Goal: Find specific page/section: Find specific page/section

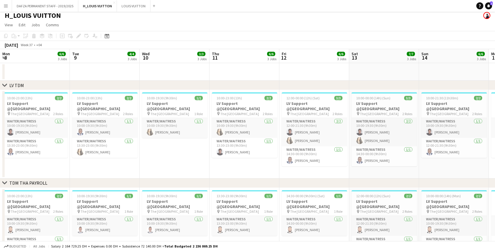
scroll to position [0, 161]
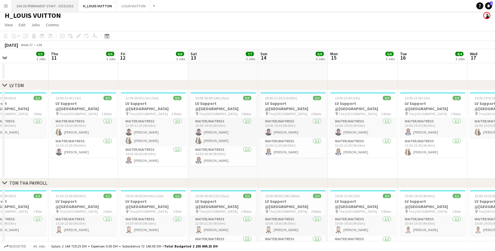
click at [69, 5] on button "DAFZA PERMANENT STAFF - 2019/2025 Close" at bounding box center [45, 5] width 66 height 11
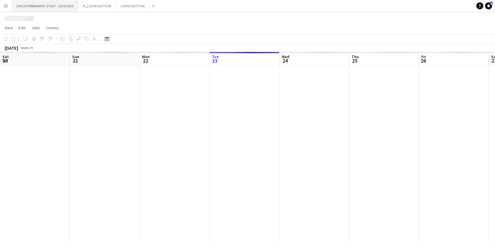
scroll to position [0, 140]
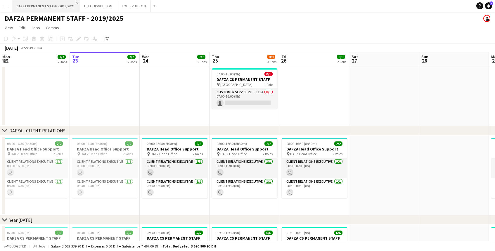
click at [77, 2] on app-icon "Close" at bounding box center [77, 2] width 2 height 2
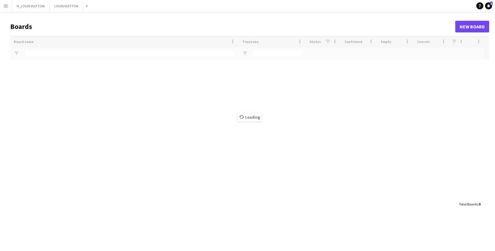
click at [0, 0] on app-icon "Close" at bounding box center [0, 0] width 0 height 0
click at [46, 3] on app-icon "Close" at bounding box center [47, 2] width 2 height 2
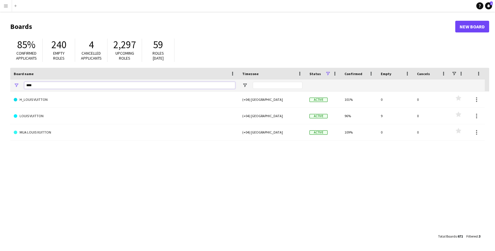
click at [58, 83] on input "****" at bounding box center [129, 85] width 211 height 7
click at [59, 87] on input "****" at bounding box center [129, 85] width 211 height 7
type input "*"
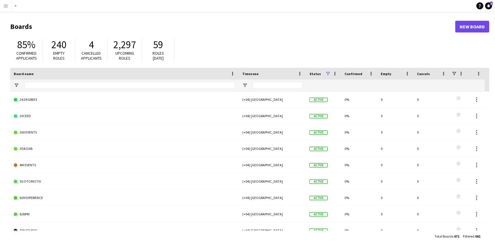
click at [59, 47] on span "240" at bounding box center [58, 44] width 15 height 13
click at [7, 5] on app-icon "Menu" at bounding box center [6, 6] width 5 height 5
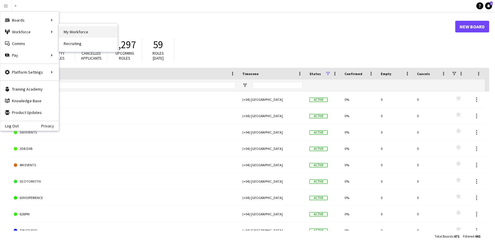
click at [85, 31] on link "My Workforce" at bounding box center [88, 32] width 58 height 12
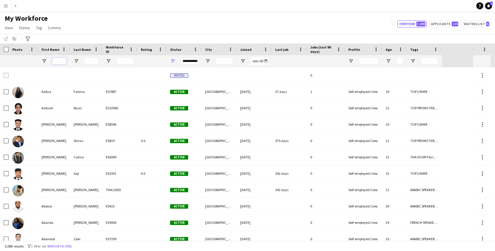
click at [56, 62] on input "First Name Filter Input" at bounding box center [59, 61] width 15 height 7
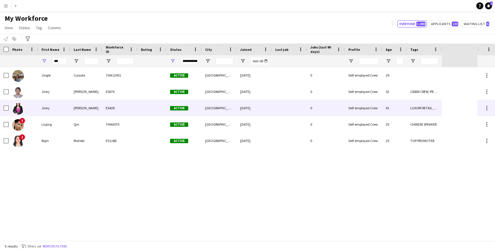
click at [83, 109] on div "[PERSON_NAME]" at bounding box center [86, 108] width 32 height 16
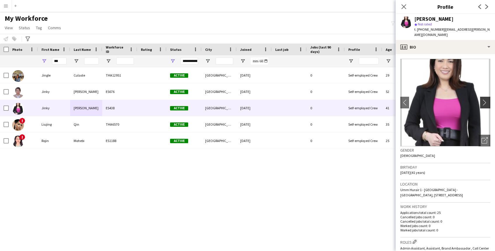
click at [485, 100] on app-icon "chevron-right" at bounding box center [486, 102] width 9 height 6
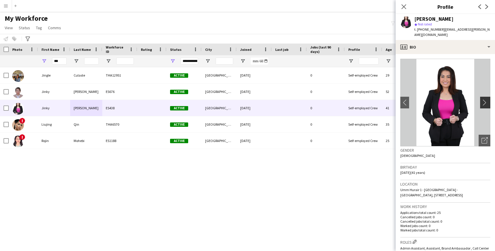
click at [485, 99] on app-icon "chevron-right" at bounding box center [486, 102] width 9 height 6
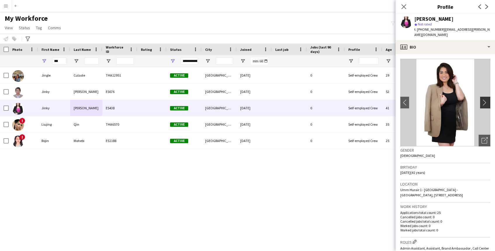
click at [485, 99] on app-icon "chevron-right" at bounding box center [486, 102] width 9 height 6
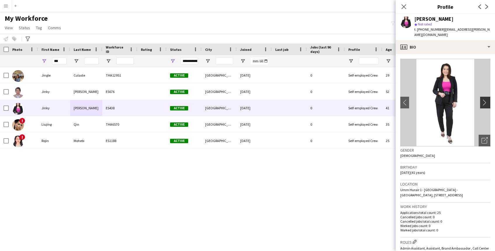
click at [485, 99] on app-icon "chevron-right" at bounding box center [486, 102] width 9 height 6
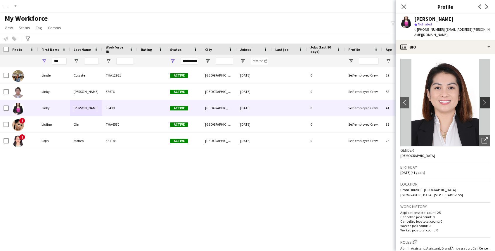
click at [485, 99] on app-icon "chevron-right" at bounding box center [486, 102] width 9 height 6
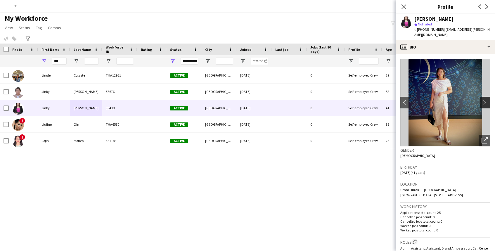
click at [485, 99] on app-icon "chevron-right" at bounding box center [486, 102] width 9 height 6
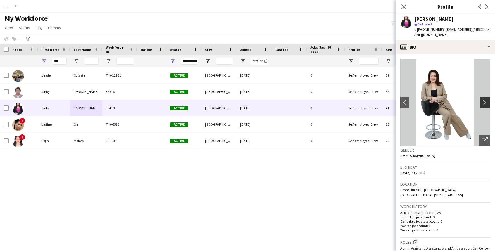
click at [485, 99] on app-icon "chevron-right" at bounding box center [486, 102] width 9 height 6
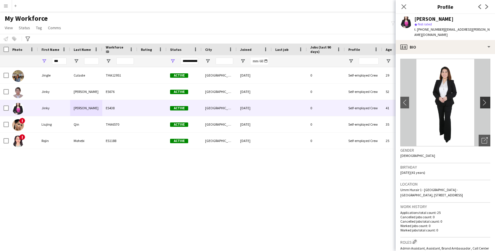
click at [485, 99] on app-icon "chevron-right" at bounding box center [486, 102] width 9 height 6
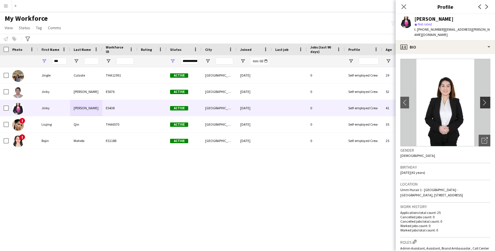
click at [485, 99] on app-icon "chevron-right" at bounding box center [486, 102] width 9 height 6
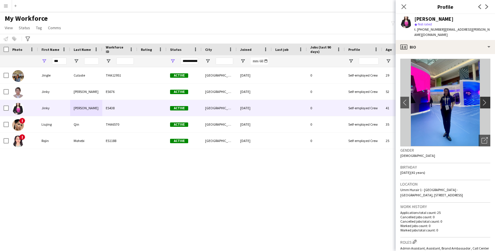
click at [486, 99] on app-icon "chevron-right" at bounding box center [486, 102] width 9 height 6
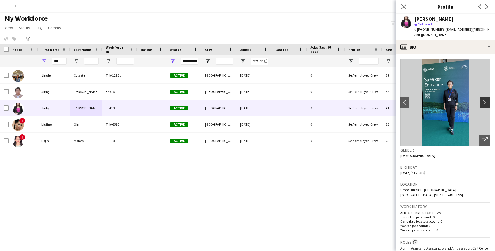
click at [486, 99] on app-icon "chevron-right" at bounding box center [486, 102] width 9 height 6
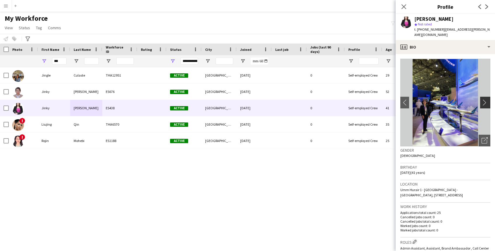
click at [486, 99] on app-icon "chevron-right" at bounding box center [486, 102] width 9 height 6
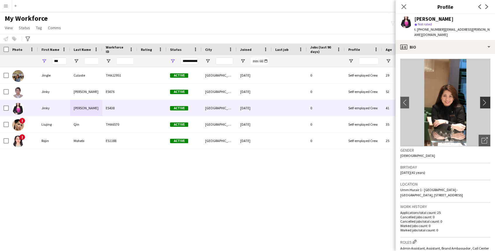
click at [484, 99] on app-icon "chevron-right" at bounding box center [486, 102] width 9 height 6
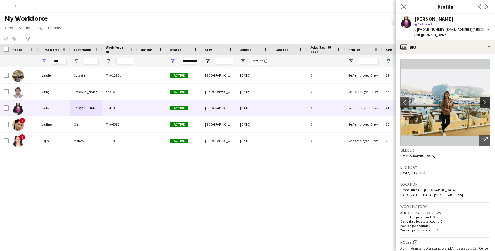
click at [484, 99] on app-icon "chevron-right" at bounding box center [486, 102] width 9 height 6
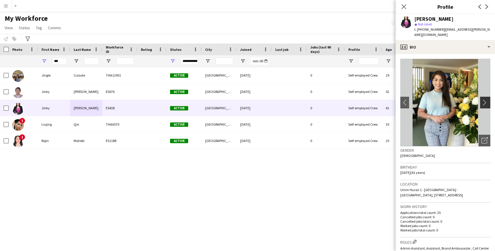
click at [484, 99] on app-icon "chevron-right" at bounding box center [486, 102] width 9 height 6
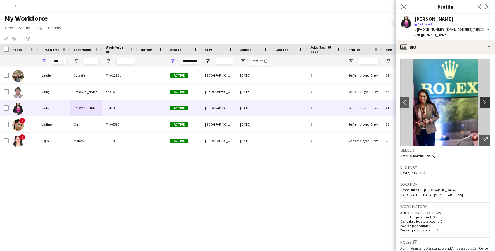
click at [484, 99] on app-icon "chevron-right" at bounding box center [486, 102] width 9 height 6
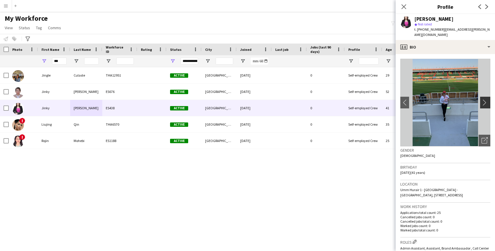
click at [485, 99] on app-icon "chevron-right" at bounding box center [486, 102] width 9 height 6
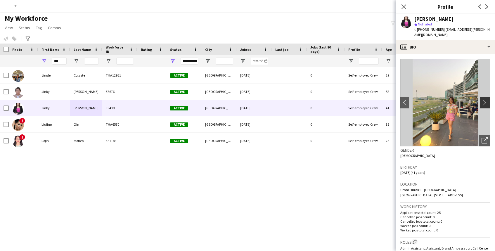
click at [485, 99] on app-icon "chevron-right" at bounding box center [486, 102] width 9 height 6
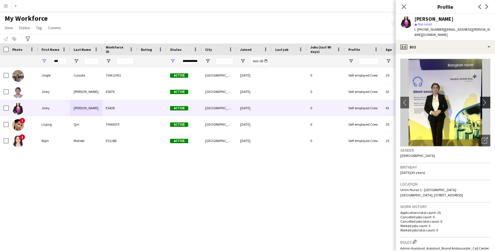
click at [485, 99] on app-icon "chevron-right" at bounding box center [486, 102] width 9 height 6
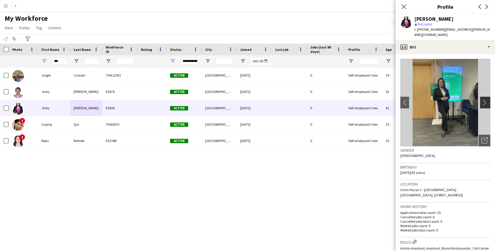
click at [485, 99] on app-icon "chevron-right" at bounding box center [486, 102] width 9 height 6
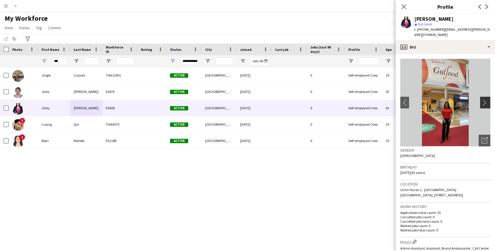
click at [485, 99] on app-icon "chevron-right" at bounding box center [486, 102] width 9 height 6
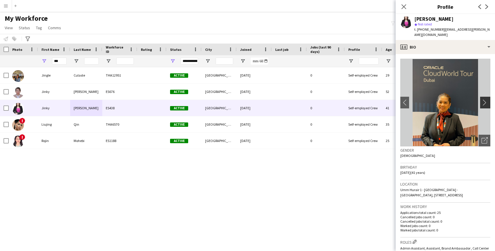
click at [485, 99] on app-icon "chevron-right" at bounding box center [486, 102] width 9 height 6
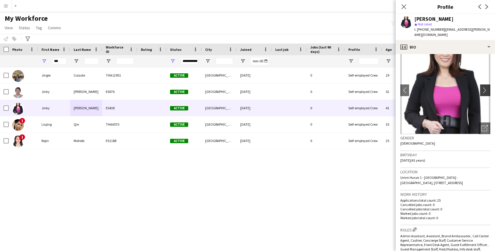
scroll to position [19, 0]
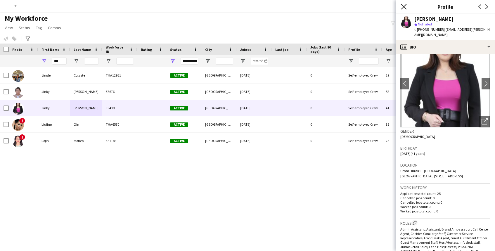
click at [404, 6] on icon at bounding box center [404, 7] width 6 height 6
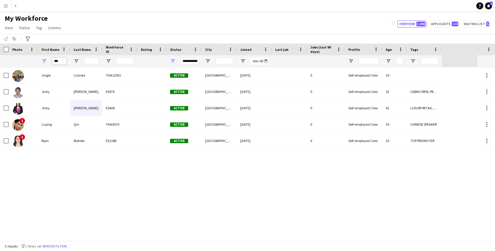
click at [61, 62] on input "***" at bounding box center [59, 61] width 15 height 7
type input "*"
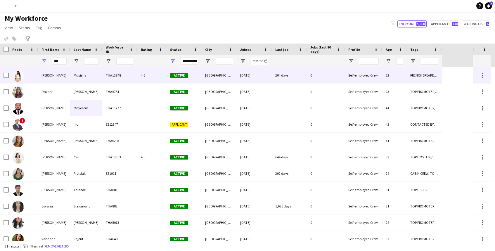
click at [48, 73] on div "[PERSON_NAME]" at bounding box center [54, 75] width 32 height 16
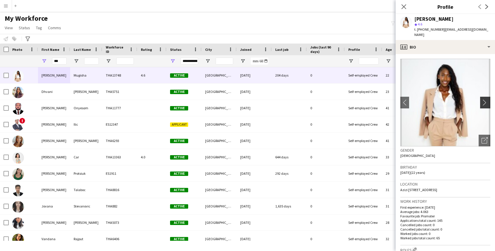
click at [486, 99] on app-icon "chevron-right" at bounding box center [486, 102] width 9 height 6
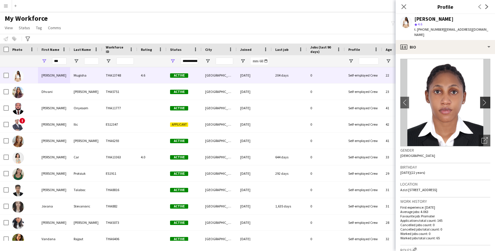
click at [486, 99] on app-icon "chevron-right" at bounding box center [486, 102] width 9 height 6
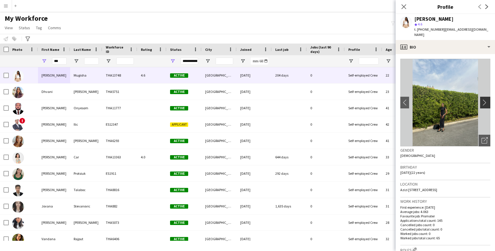
click at [486, 99] on app-icon "chevron-right" at bounding box center [486, 102] width 9 height 6
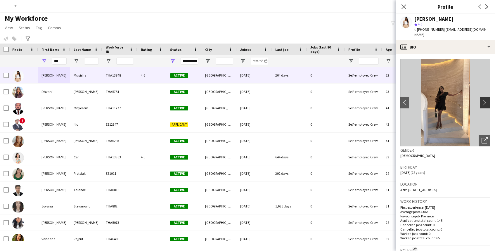
click at [486, 99] on app-icon "chevron-right" at bounding box center [486, 102] width 9 height 6
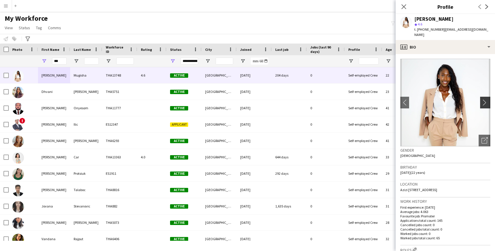
click at [486, 99] on app-icon "chevron-right" at bounding box center [486, 102] width 9 height 6
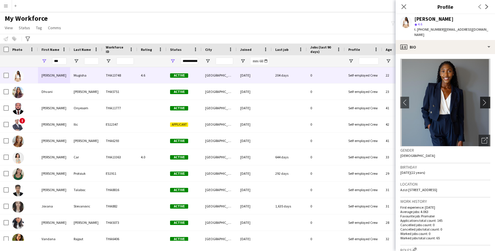
click at [486, 99] on app-icon "chevron-right" at bounding box center [486, 102] width 9 height 6
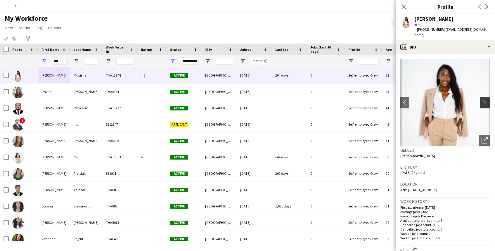
click at [486, 99] on app-icon "chevron-right" at bounding box center [486, 102] width 9 height 6
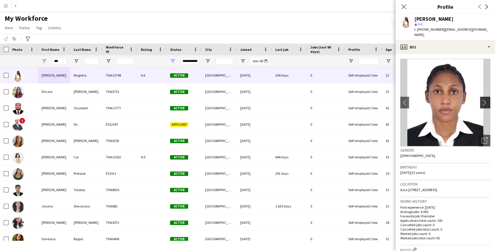
click at [486, 99] on app-icon "chevron-right" at bounding box center [486, 102] width 9 height 6
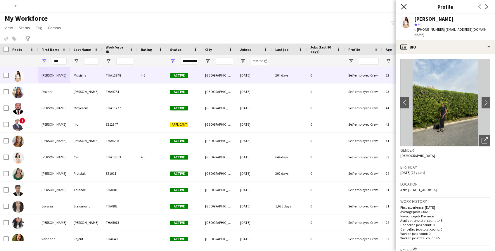
click at [404, 8] on icon "Close pop-in" at bounding box center [404, 7] width 6 height 6
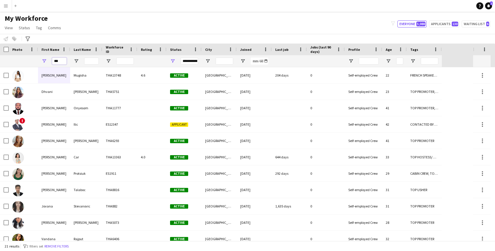
click at [63, 62] on input "***" at bounding box center [59, 61] width 15 height 7
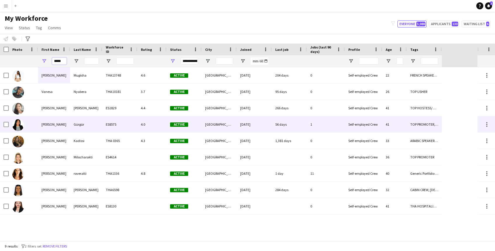
type input "*****"
click at [51, 124] on div "[PERSON_NAME]" at bounding box center [54, 124] width 32 height 16
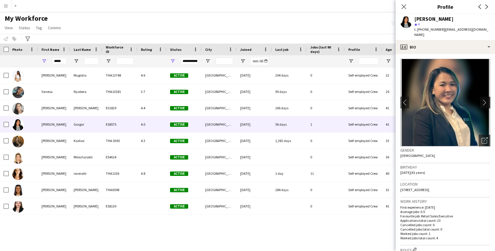
click at [486, 99] on app-icon "chevron-right" at bounding box center [486, 102] width 9 height 6
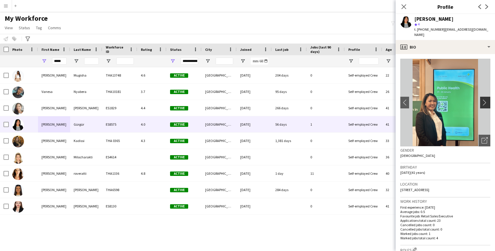
click at [487, 99] on app-icon "chevron-right" at bounding box center [486, 102] width 9 height 6
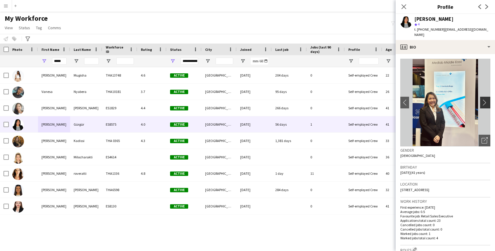
click at [486, 99] on app-icon "chevron-right" at bounding box center [486, 102] width 9 height 6
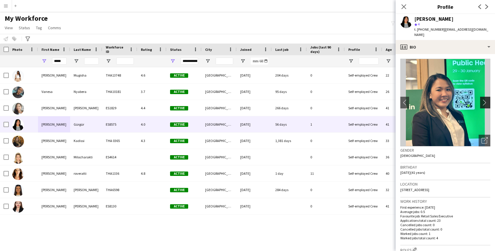
click at [486, 99] on app-icon "chevron-right" at bounding box center [486, 102] width 9 height 6
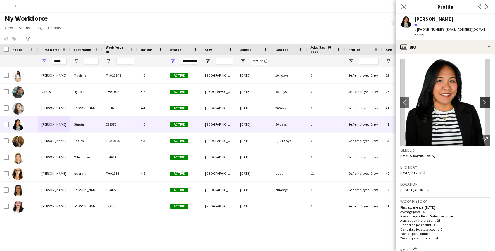
click at [486, 99] on app-icon "chevron-right" at bounding box center [486, 102] width 9 height 6
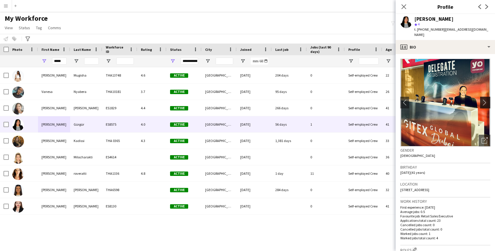
click at [486, 99] on app-icon "chevron-right" at bounding box center [486, 102] width 9 height 6
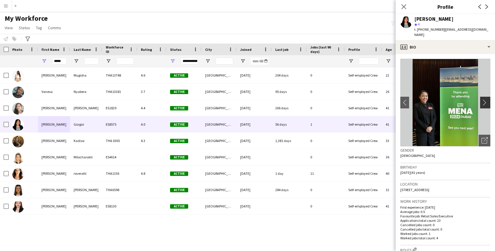
click at [486, 99] on app-icon "chevron-right" at bounding box center [486, 102] width 9 height 6
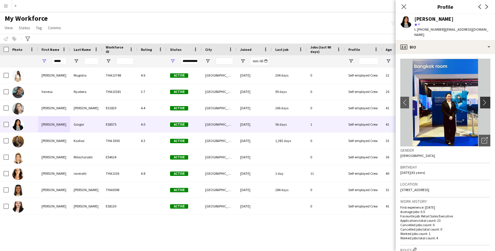
click at [486, 99] on app-icon "chevron-right" at bounding box center [486, 102] width 9 height 6
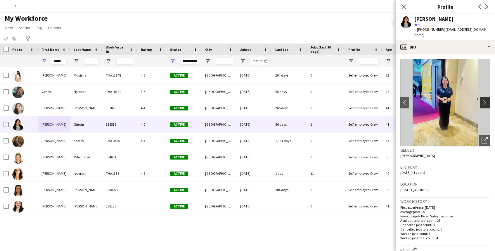
click at [486, 99] on app-icon "chevron-right" at bounding box center [486, 102] width 9 height 6
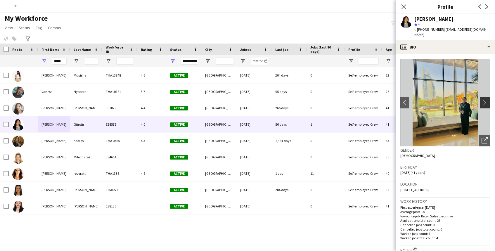
click at [486, 99] on app-icon "chevron-right" at bounding box center [486, 102] width 9 height 6
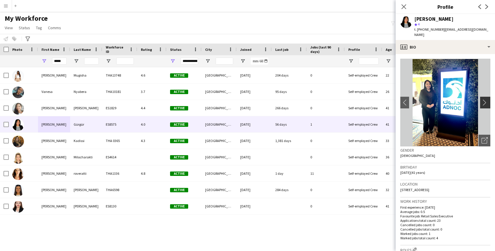
click at [486, 99] on app-icon "chevron-right" at bounding box center [486, 102] width 9 height 6
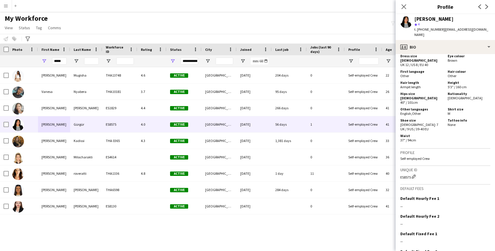
scroll to position [503, 0]
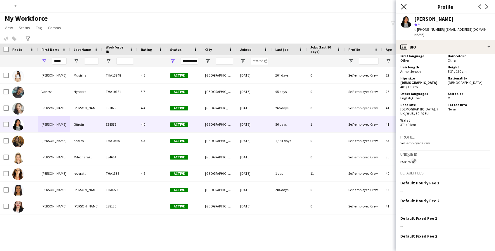
click at [403, 4] on icon "Close pop-in" at bounding box center [404, 7] width 6 height 6
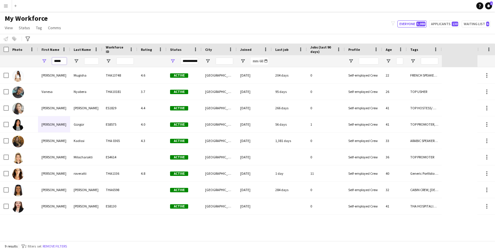
click at [59, 61] on input "*****" at bounding box center [59, 61] width 15 height 7
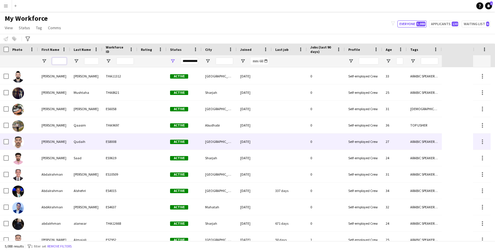
scroll to position [0, 0]
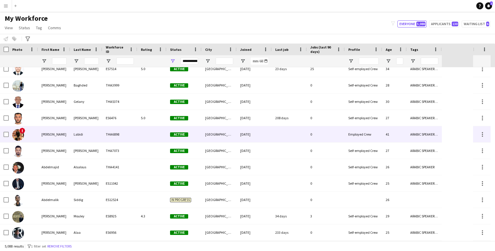
click at [18, 136] on img at bounding box center [18, 135] width 12 height 12
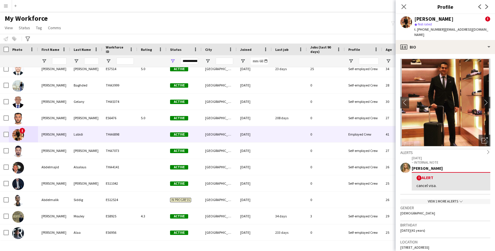
click at [115, 17] on div "My Workforce View Views Default view New view Update view Delete view Edit name…" at bounding box center [247, 24] width 495 height 20
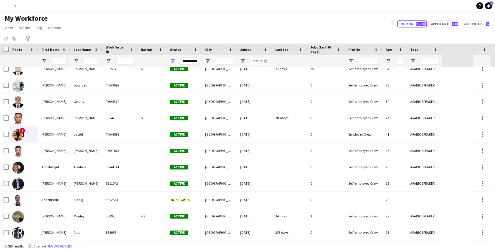
click at [5, 6] on app-icon "Menu" at bounding box center [6, 6] width 5 height 5
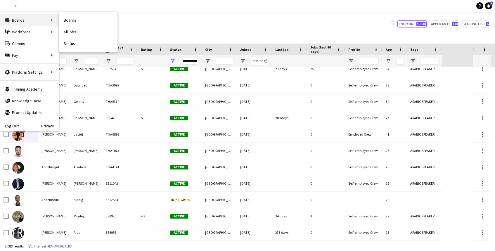
click at [23, 20] on div "Boards Boards" at bounding box center [29, 20] width 58 height 12
click at [53, 20] on div "Boards Boards" at bounding box center [29, 20] width 58 height 12
click at [12, 18] on div "Boards Boards" at bounding box center [29, 20] width 58 height 12
click at [54, 20] on div "Boards Boards" at bounding box center [29, 20] width 58 height 12
click at [132, 13] on main "My Workforce View Views Default view New view Update view Delete view Edit name…" at bounding box center [247, 128] width 495 height 232
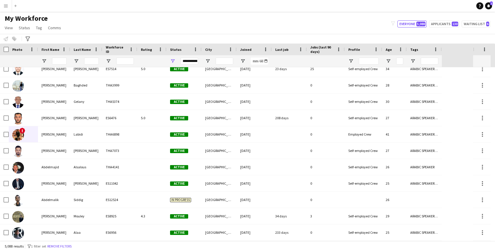
click at [6, 6] on app-icon "Menu" at bounding box center [6, 6] width 5 height 5
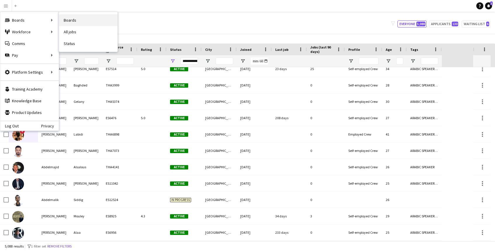
click at [67, 21] on link "Boards" at bounding box center [88, 20] width 58 height 12
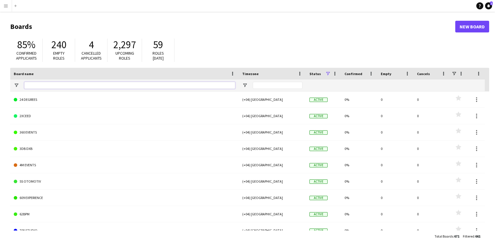
click at [89, 87] on input "Board name Filter Input" at bounding box center [129, 85] width 211 height 7
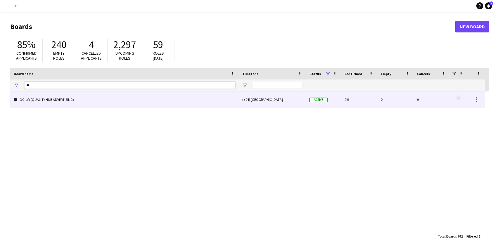
type input "*"
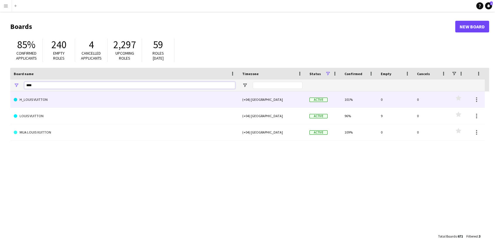
type input "****"
click at [36, 101] on link "H_LOUIS VUITTON" at bounding box center [125, 100] width 222 height 16
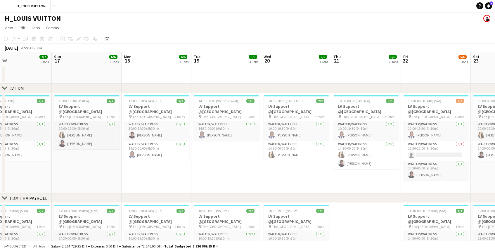
click at [6, 7] on app-icon "Menu" at bounding box center [6, 6] width 5 height 5
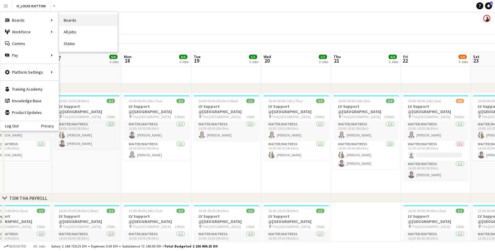
click at [73, 20] on link "Boards" at bounding box center [88, 20] width 58 height 12
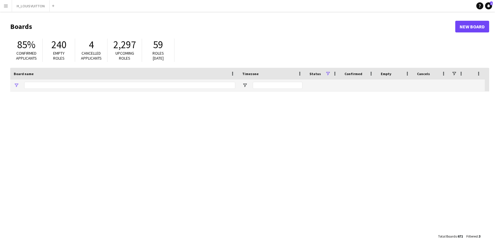
type input "****"
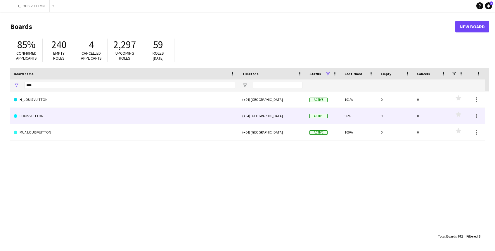
click at [42, 115] on link "LOUIS VUITTON" at bounding box center [125, 116] width 222 height 16
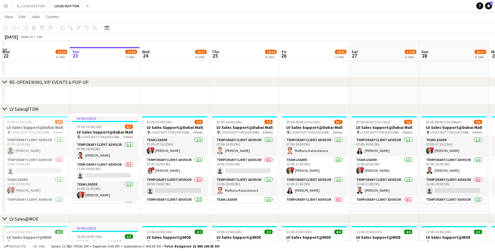
scroll to position [58, 0]
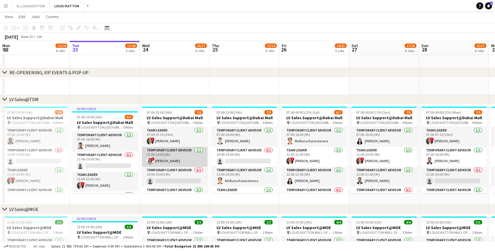
click at [161, 161] on app-card-role "Temporary Client Advisor [DATE] 07:00-16:00 (9h) ! [PERSON_NAME]" at bounding box center [174, 157] width 65 height 20
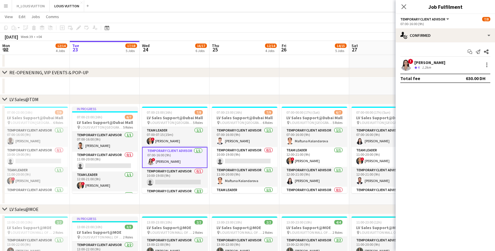
click at [405, 62] on app-user-avatar at bounding box center [407, 65] width 12 height 12
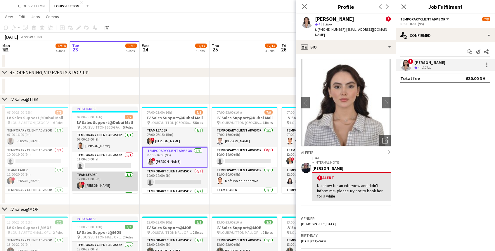
click at [99, 180] on app-card-role "Team Leader [DATE] 12:00-21:00 (9h) ! [PERSON_NAME]" at bounding box center [104, 182] width 65 height 20
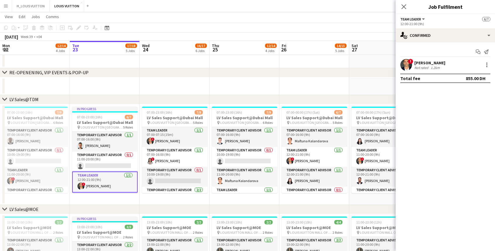
click at [421, 66] on div "Not rated" at bounding box center [422, 67] width 15 height 4
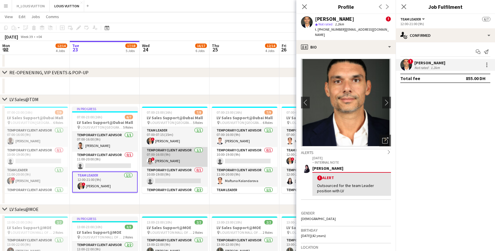
click at [165, 161] on app-card-role "Temporary Client Advisor [DATE] 07:00-16:00 (9h) ! [PERSON_NAME]" at bounding box center [174, 157] width 65 height 20
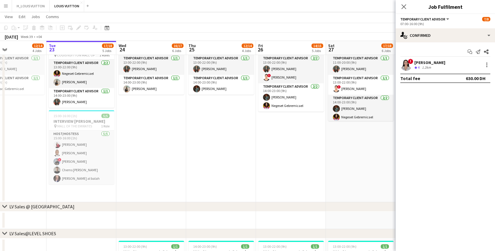
scroll to position [0, 163]
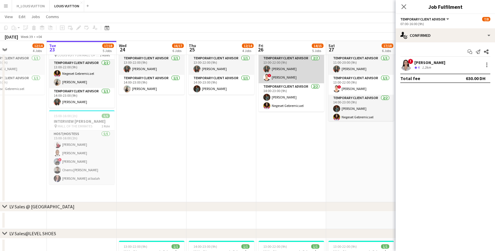
click at [279, 77] on app-card-role "Temporary Client Advisor [DATE] 13:00-22:00 (9h) [PERSON_NAME] ! [PERSON_NAME]" at bounding box center [291, 69] width 65 height 28
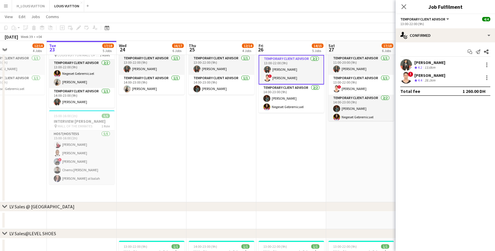
click at [449, 77] on div "! [PERSON_NAME] Crew rating 4.4 28.1km" at bounding box center [445, 78] width 99 height 12
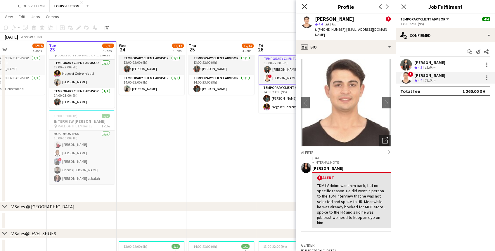
click at [304, 5] on icon "Close pop-in" at bounding box center [305, 7] width 6 height 6
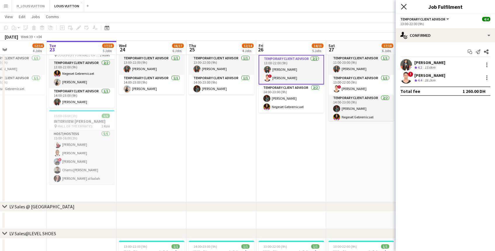
click at [405, 6] on icon "Close pop-in" at bounding box center [404, 7] width 6 height 6
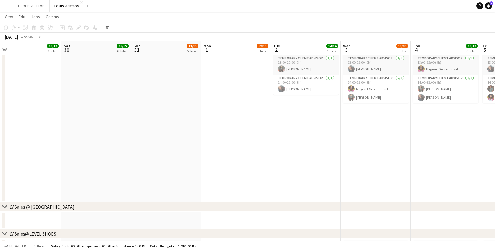
scroll to position [0, 146]
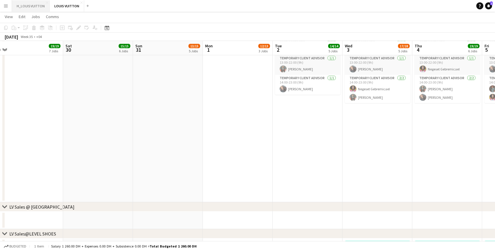
click at [22, 6] on button "H_LOUIS VUITTON Close" at bounding box center [31, 5] width 38 height 11
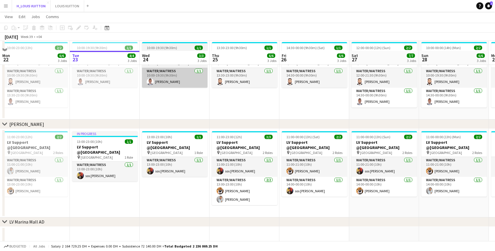
scroll to position [174, 0]
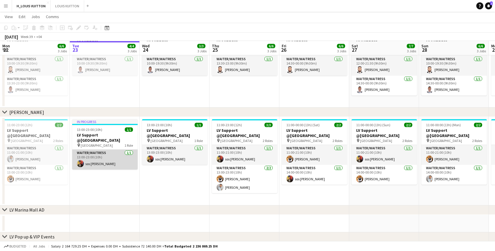
click at [111, 168] on app-card-role "Waiter/Waitress [DATE] 13:00-23:00 (10h) sos [PERSON_NAME]" at bounding box center [104, 160] width 65 height 20
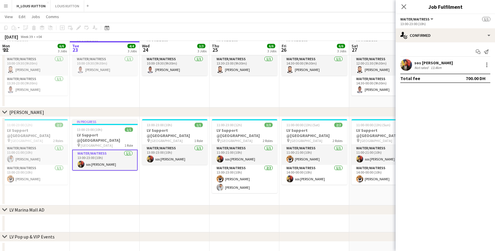
click at [406, 66] on app-user-avatar at bounding box center [407, 65] width 12 height 12
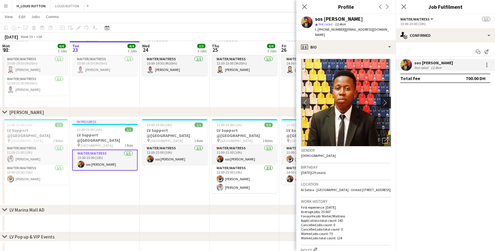
click at [387, 99] on app-icon "chevron-right" at bounding box center [386, 102] width 9 height 6
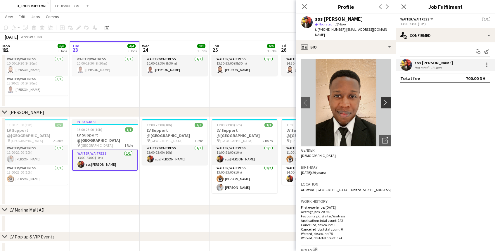
click at [386, 99] on app-icon "chevron-right" at bounding box center [386, 102] width 9 height 6
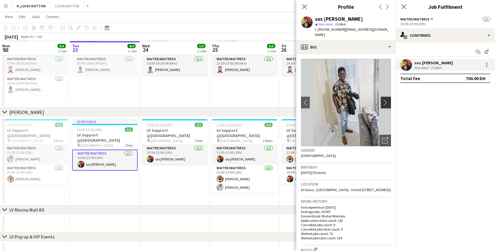
click at [386, 99] on app-icon "chevron-right" at bounding box center [386, 102] width 9 height 6
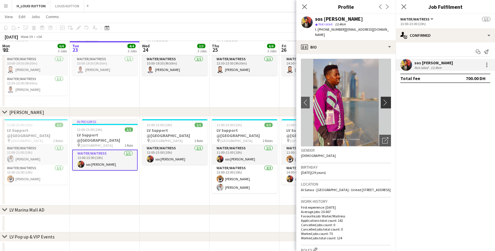
click at [386, 99] on app-icon "chevron-right" at bounding box center [386, 102] width 9 height 6
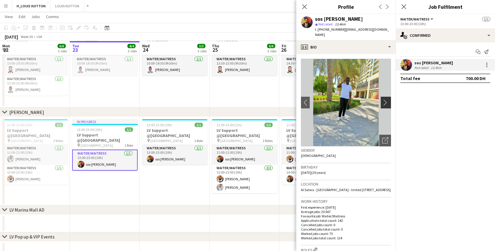
click at [386, 99] on app-icon "chevron-right" at bounding box center [386, 102] width 9 height 6
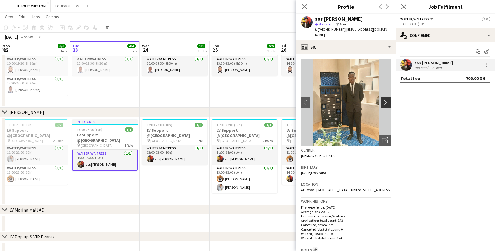
click at [386, 99] on app-icon "chevron-right" at bounding box center [386, 102] width 9 height 6
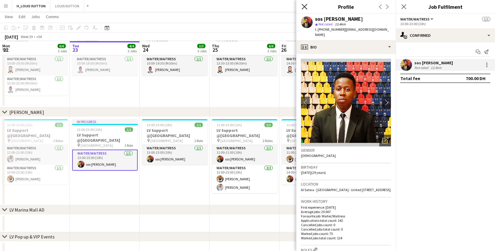
click at [305, 6] on icon "Close pop-in" at bounding box center [305, 7] width 6 height 6
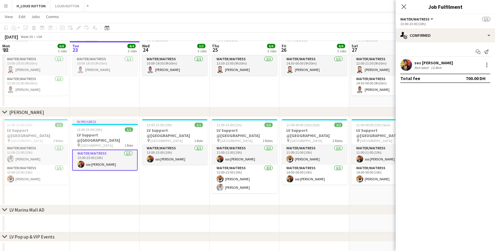
click at [164, 186] on app-date-cell "13:00-23:00 (10h) 1/1 LV Support @[GEOGRAPHIC_DATA] pin Mall of the Emirates 1 …" at bounding box center [175, 161] width 70 height 89
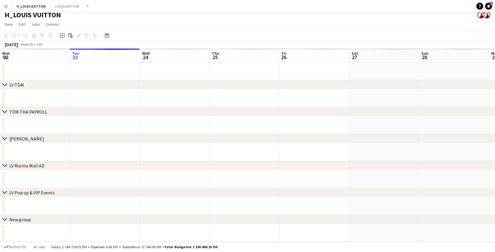
scroll to position [3, 0]
